Goal: Task Accomplishment & Management: Use online tool/utility

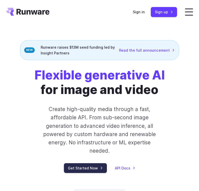
click at [92, 171] on link "Get Started Now" at bounding box center [85, 168] width 43 height 10
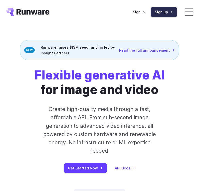
click at [161, 12] on link "Sign up" at bounding box center [164, 12] width 26 height 10
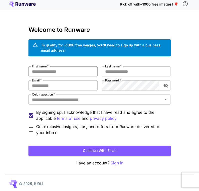
scroll to position [4, 0]
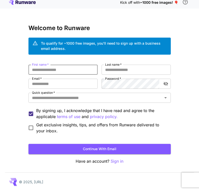
click at [57, 70] on input "First name   *" at bounding box center [63, 70] width 69 height 10
click at [70, 72] on input "First name   *" at bounding box center [63, 70] width 69 height 10
type input "******"
click at [125, 66] on input "Last name   *" at bounding box center [136, 70] width 69 height 10
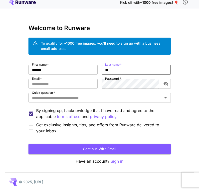
type input "*"
type input "*****"
click at [69, 83] on input "Email   *" at bounding box center [63, 84] width 69 height 10
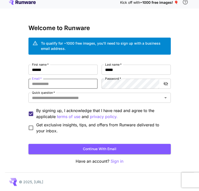
type input "**********"
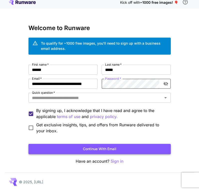
click at [97, 148] on button "Continue with email" at bounding box center [100, 149] width 143 height 10
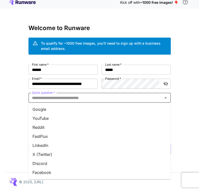
click at [56, 100] on input "Quick question   *" at bounding box center [95, 97] width 131 height 7
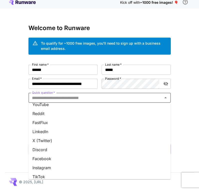
scroll to position [14, 0]
click at [45, 132] on li "LinkedIn" at bounding box center [100, 131] width 143 height 9
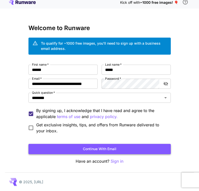
click at [116, 147] on button "Continue with email" at bounding box center [100, 149] width 143 height 10
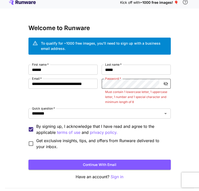
click at [29, 159] on button "Continue with email" at bounding box center [100, 164] width 143 height 10
click at [167, 82] on icon "toggle password visibility" at bounding box center [166, 84] width 5 height 4
click at [167, 82] on icon "toggle password visibility" at bounding box center [166, 83] width 5 height 3
click at [104, 161] on button "Continue with email" at bounding box center [100, 164] width 143 height 10
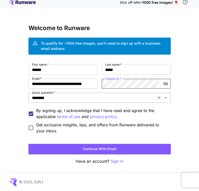
click at [165, 96] on icon "Open" at bounding box center [166, 98] width 6 height 6
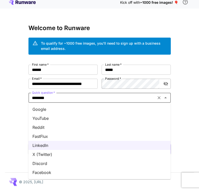
click at [48, 121] on li "YouTube" at bounding box center [100, 118] width 143 height 9
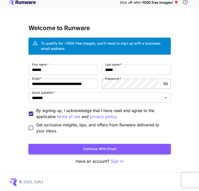
click at [110, 147] on button "Continue with email" at bounding box center [100, 149] width 143 height 10
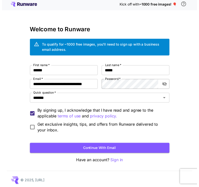
scroll to position [0, 0]
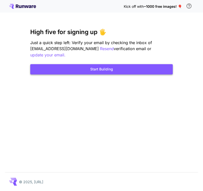
click at [119, 67] on button "Start Building" at bounding box center [101, 69] width 143 height 10
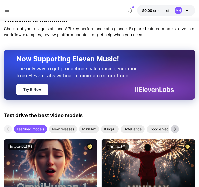
scroll to position [127, 0]
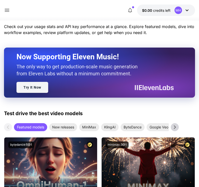
click at [32, 87] on link "Try It Now" at bounding box center [33, 87] width 32 height 11
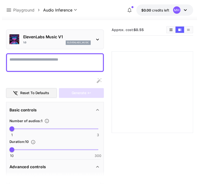
scroll to position [16, 0]
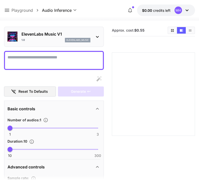
click at [36, 55] on textarea "Display cost in response" at bounding box center [54, 60] width 93 height 12
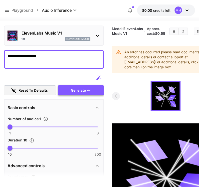
scroll to position [17, 0]
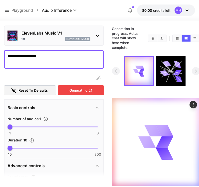
click at [83, 91] on div "Generating" at bounding box center [81, 90] width 46 height 10
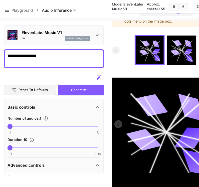
scroll to position [53, 0]
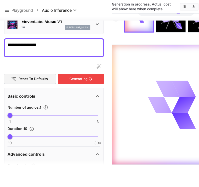
click at [75, 76] on div "Reset to defaults Generating" at bounding box center [54, 72] width 100 height 23
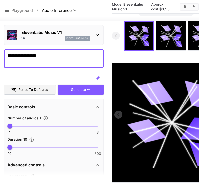
scroll to position [71, 0]
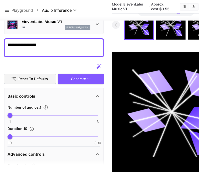
click at [57, 46] on textarea "**********" at bounding box center [54, 48] width 93 height 12
type textarea "*"
type textarea "**********"
click at [96, 73] on div "Reset to defaults Generate" at bounding box center [54, 72] width 100 height 23
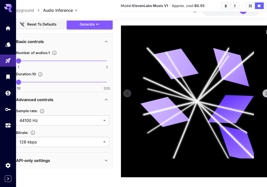
scroll to position [97, 10]
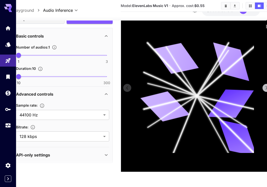
drag, startPoint x: 234, startPoint y: 44, endPoint x: 168, endPoint y: 60, distance: 68.2
click at [168, 60] on icon at bounding box center [197, 96] width 114 height 114
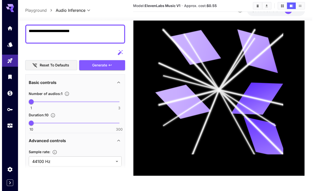
scroll to position [0, 0]
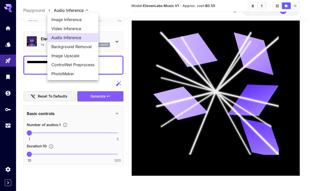
click at [85, 8] on body "**********" at bounding box center [155, 43] width 311 height 295
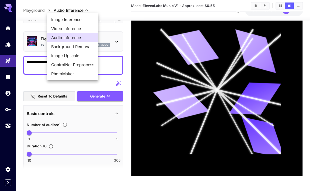
click at [78, 20] on span "Image Inference" at bounding box center [72, 20] width 43 height 6
type input "**********"
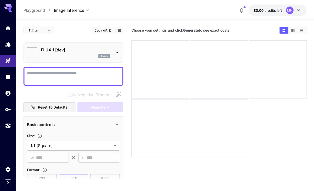
type input "**********"
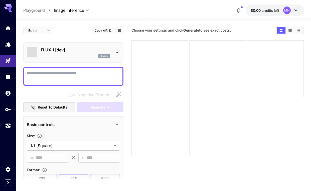
click at [71, 73] on textarea "Negative Prompt" at bounding box center [73, 76] width 93 height 12
type textarea "*"
click at [66, 75] on textarea "Negative Prompt" at bounding box center [73, 76] width 93 height 12
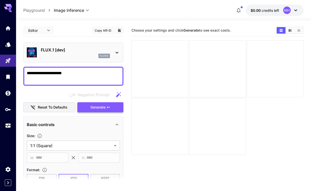
type textarea "**********"
click at [102, 107] on span "Generate" at bounding box center [97, 107] width 15 height 6
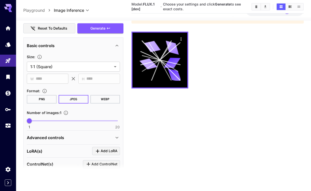
scroll to position [68, 0]
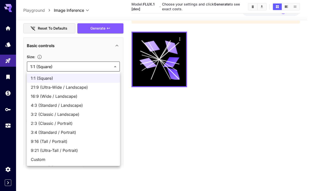
click at [111, 67] on body "**********" at bounding box center [155, 75] width 311 height 230
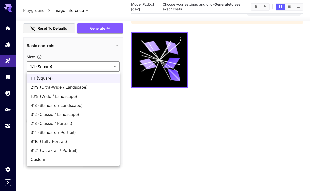
click at [111, 67] on div at bounding box center [157, 95] width 314 height 191
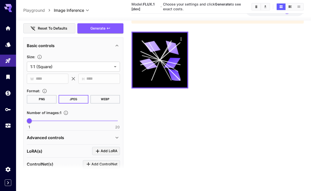
click at [46, 99] on button "PNG" at bounding box center [42, 99] width 30 height 9
type input "*"
drag, startPoint x: 37, startPoint y: 121, endPoint x: 60, endPoint y: 121, distance: 23.3
click at [60, 121] on span "1 20 8" at bounding box center [73, 121] width 88 height 8
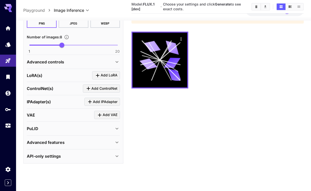
scroll to position [0, 0]
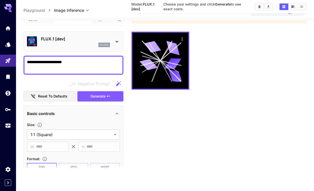
click at [75, 10] on body "**********" at bounding box center [157, 75] width 314 height 230
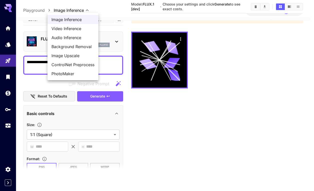
click at [4, 24] on div at bounding box center [157, 95] width 314 height 191
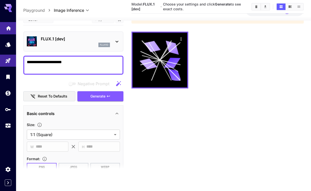
click at [11, 28] on icon "Home" at bounding box center [9, 27] width 6 height 6
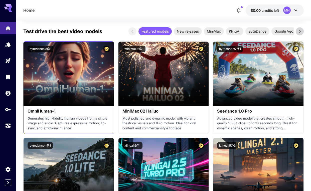
scroll to position [109, 0]
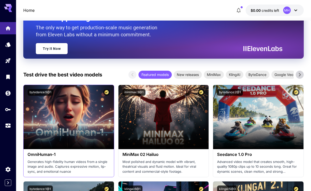
click at [67, 98] on div "bytedance:5@1" at bounding box center [69, 92] width 90 height 15
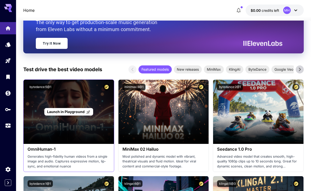
scroll to position [117, 0]
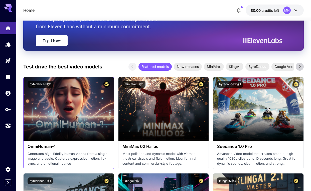
click at [68, 86] on div "bytedance:5@1" at bounding box center [69, 84] width 82 height 7
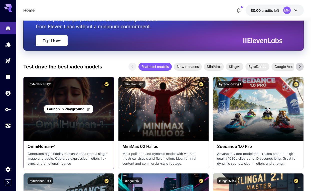
click at [76, 107] on span "Launch in Playground" at bounding box center [66, 109] width 38 height 4
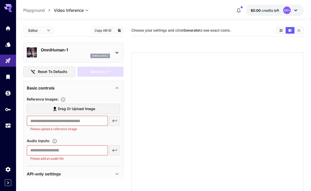
click at [64, 44] on div "OmniHuman‑1 omnihuman_1" at bounding box center [73, 52] width 100 height 20
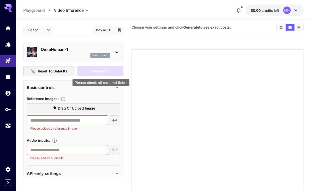
scroll to position [5, 0]
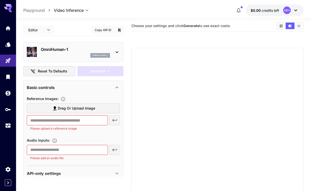
click at [60, 87] on div "Basic controls" at bounding box center [70, 87] width 87 height 6
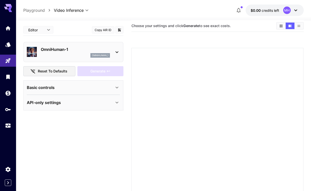
click at [90, 101] on div "API-only settings" at bounding box center [70, 102] width 87 height 6
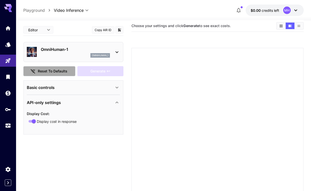
click at [65, 73] on button "Reset to defaults" at bounding box center [49, 71] width 52 height 10
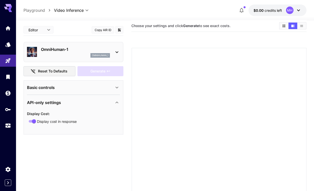
click at [41, 29] on body "**********" at bounding box center [157, 116] width 314 height 242
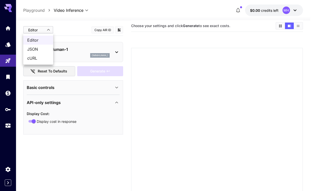
click at [41, 29] on div at bounding box center [157, 95] width 314 height 191
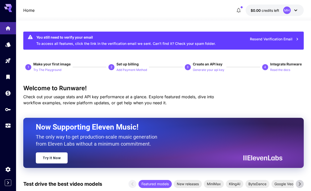
click at [29, 7] on p "Home" at bounding box center [28, 10] width 11 height 6
click at [30, 10] on p "Home" at bounding box center [28, 10] width 11 height 6
